Goal: Task Accomplishment & Management: Use online tool/utility

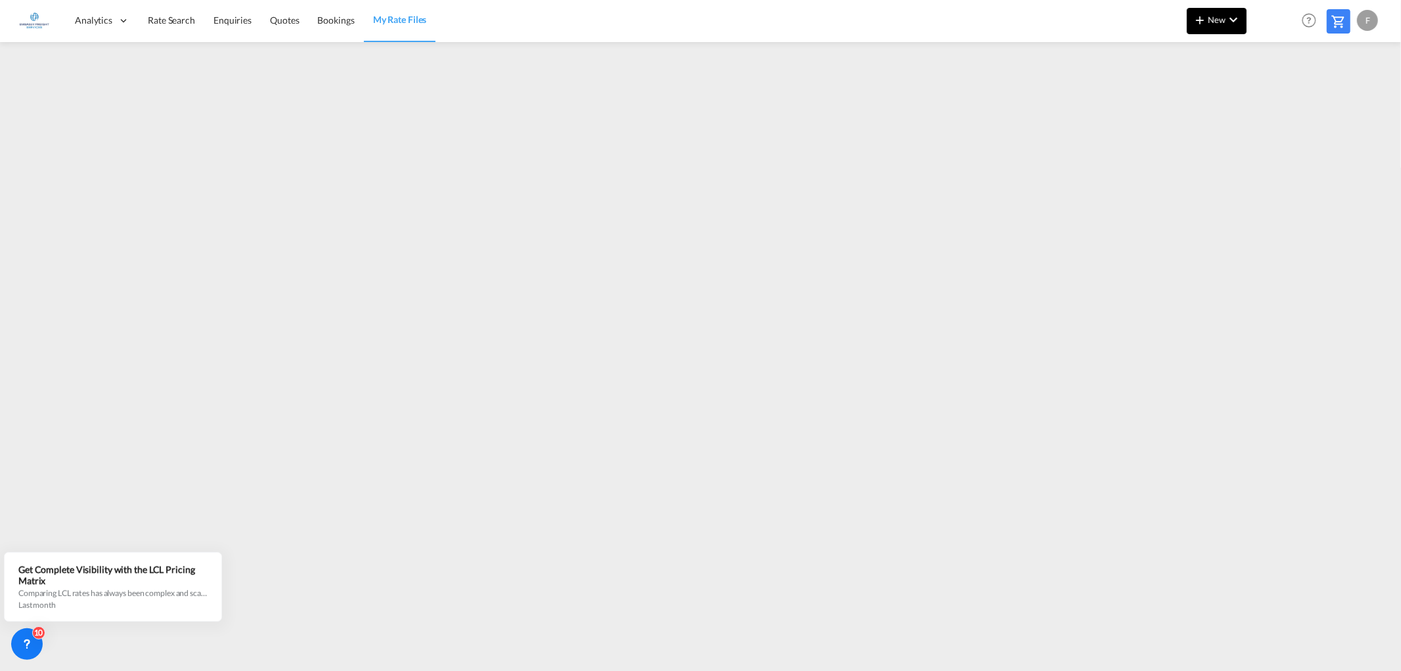
click at [1206, 25] on md-icon "icon-plus 400-fg" at bounding box center [1201, 20] width 16 height 16
click at [1279, 97] on span "Ratesheet" at bounding box center [1271, 98] width 14 height 26
click at [219, 18] on span "Enquiries" at bounding box center [233, 19] width 38 height 11
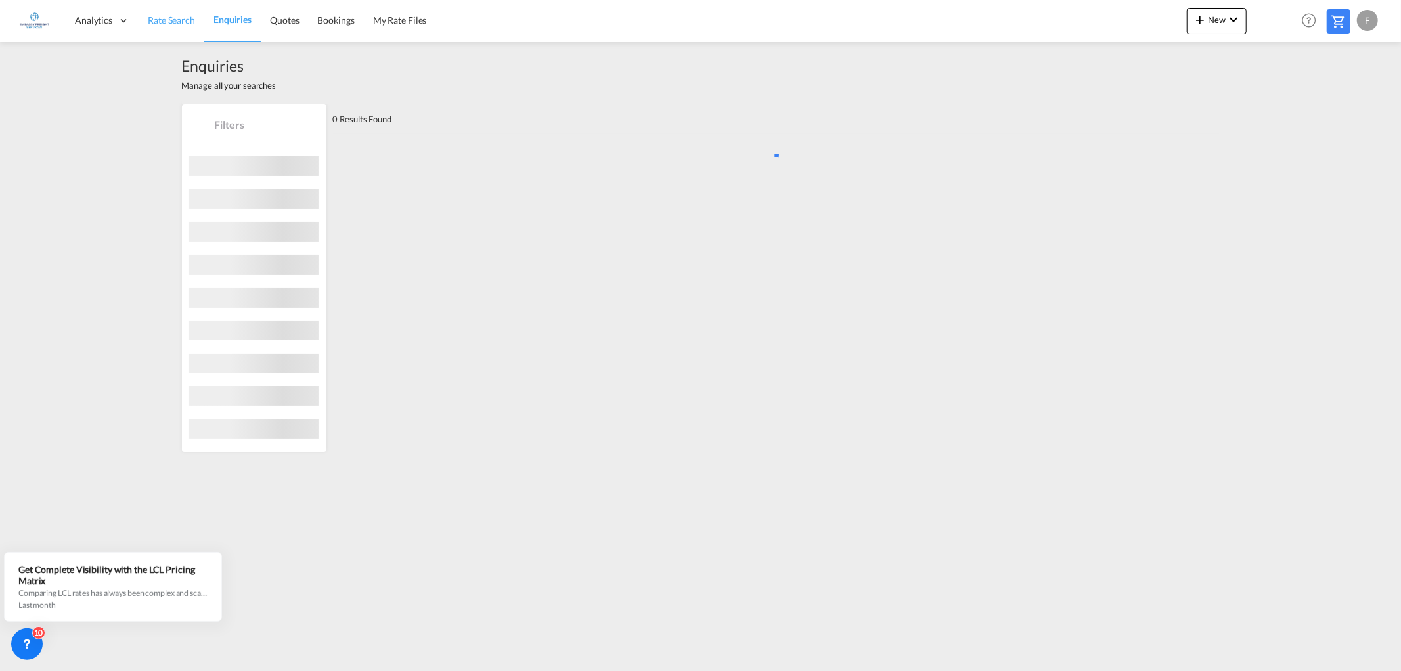
click at [191, 15] on span "Rate Search" at bounding box center [171, 19] width 47 height 11
